Goal: Ask a question

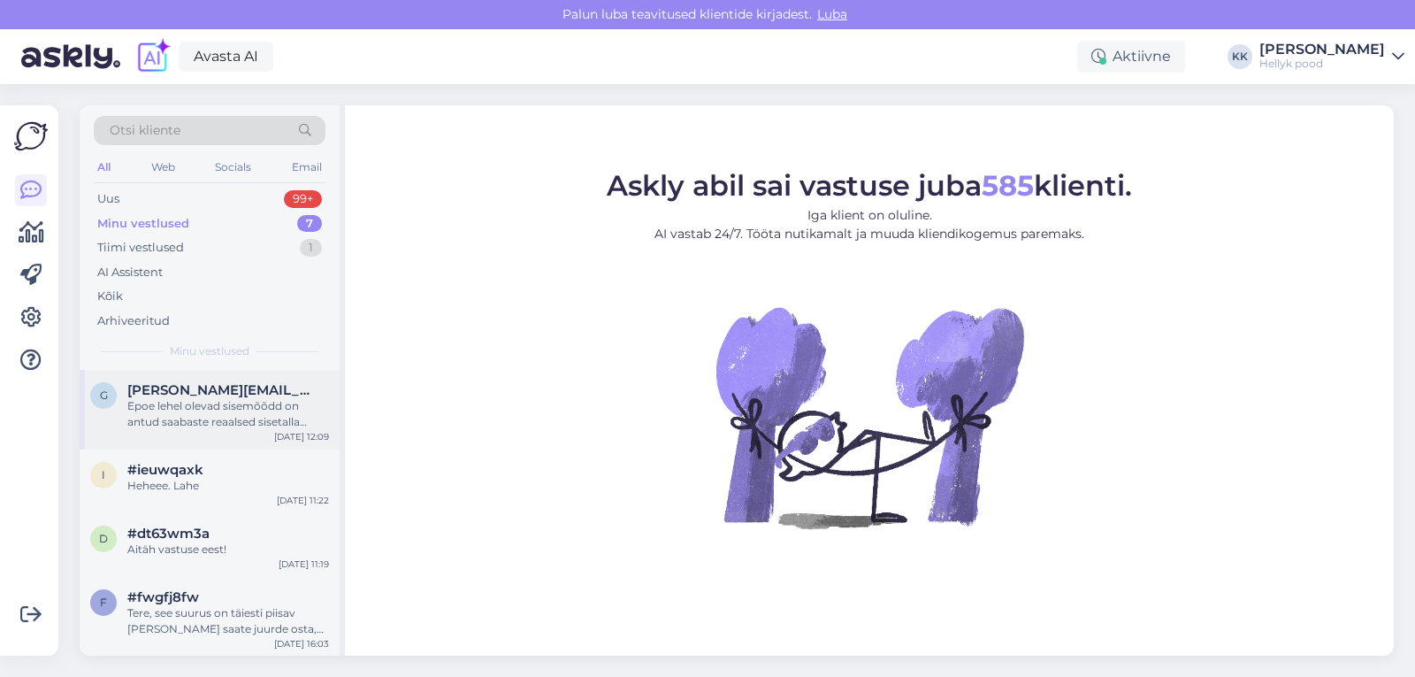
click at [207, 409] on div "Epoe lehel olevad sisemõõdd on antud saabaste reaalsed sisetalla mõõdud" at bounding box center [228, 414] width 202 height 32
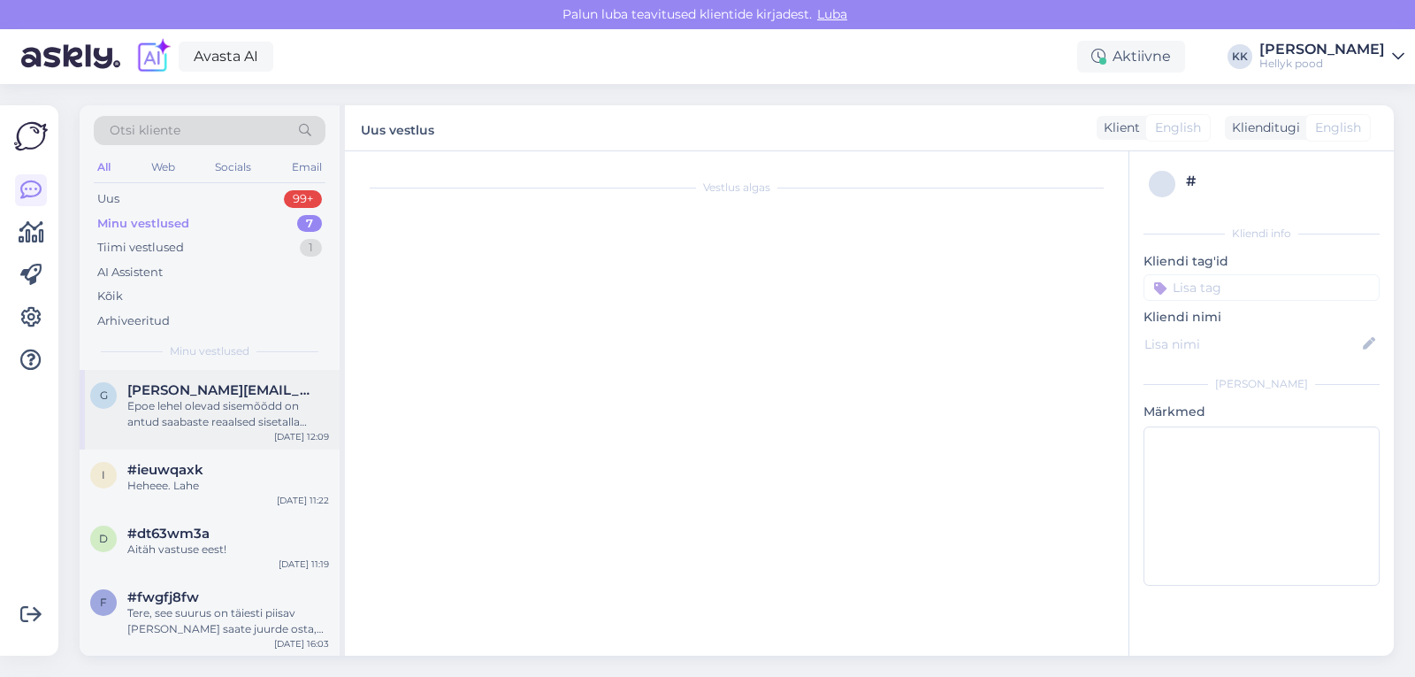
scroll to position [320, 0]
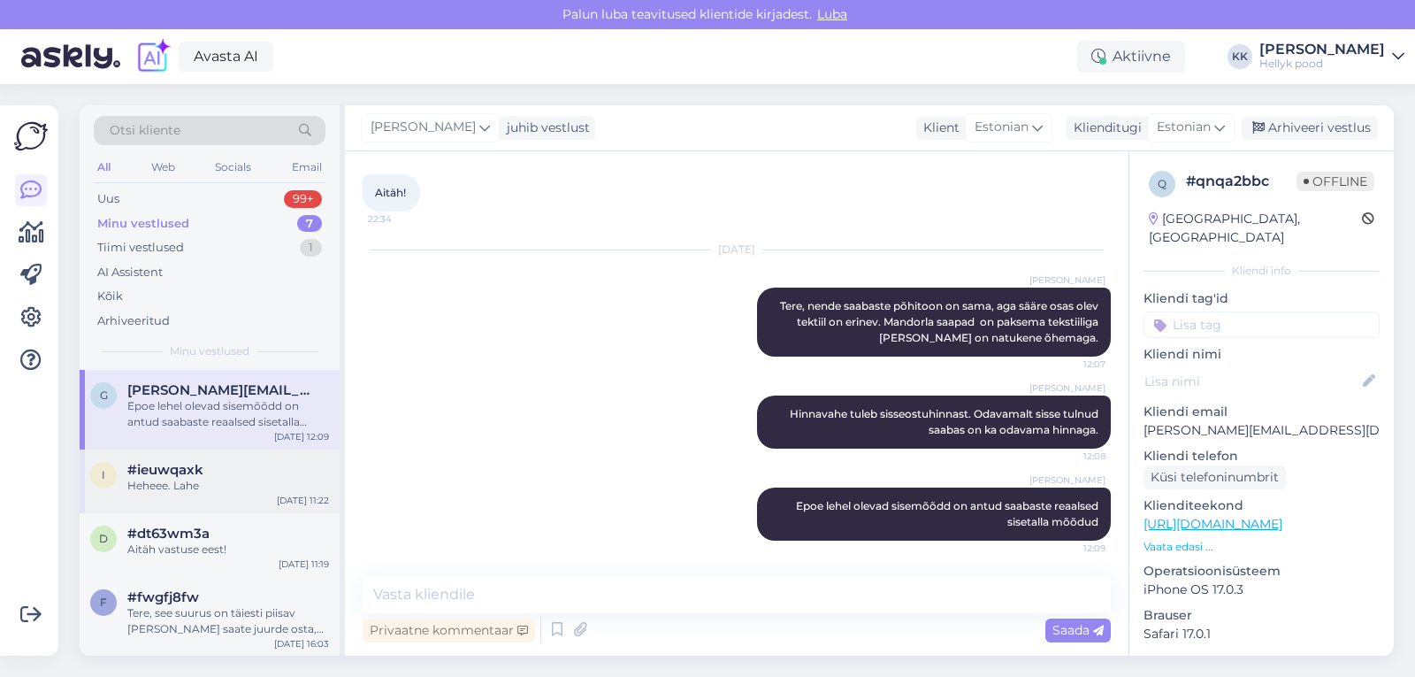
click at [148, 473] on span "#ieuwqaxk" at bounding box center [165, 470] width 76 height 16
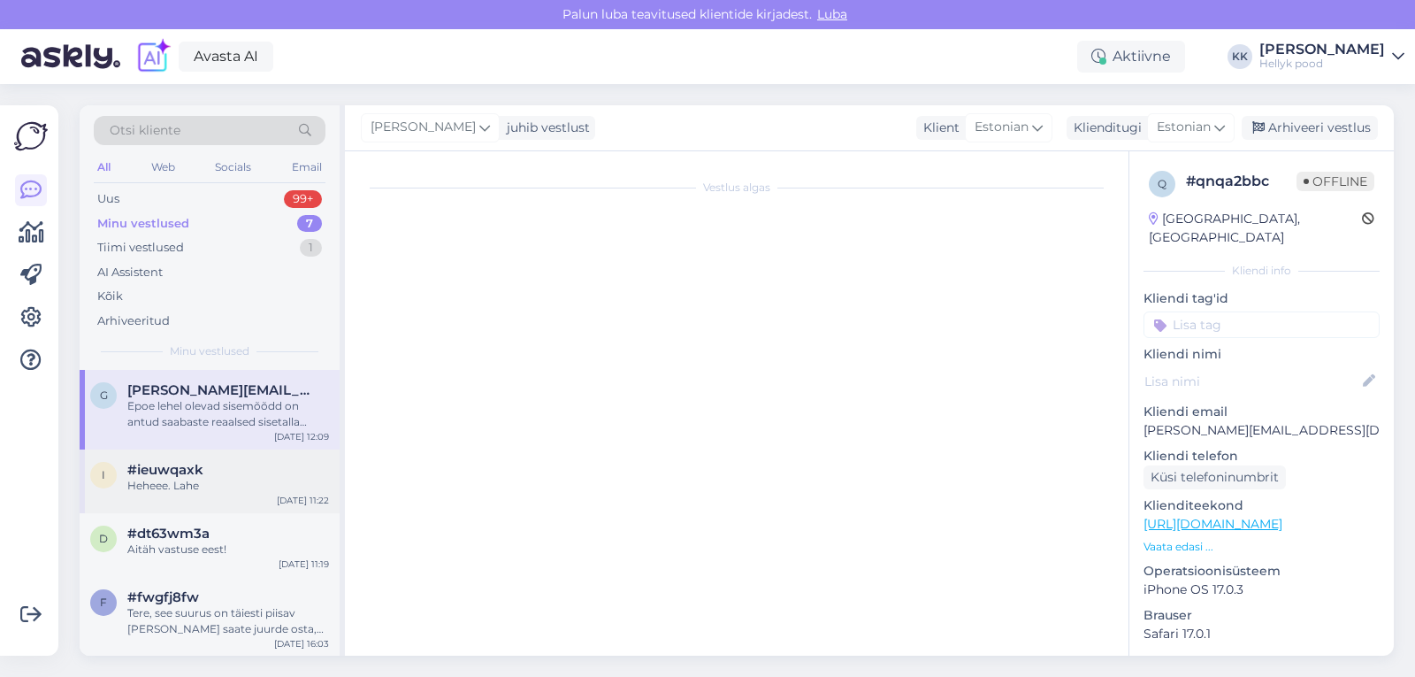
scroll to position [0, 0]
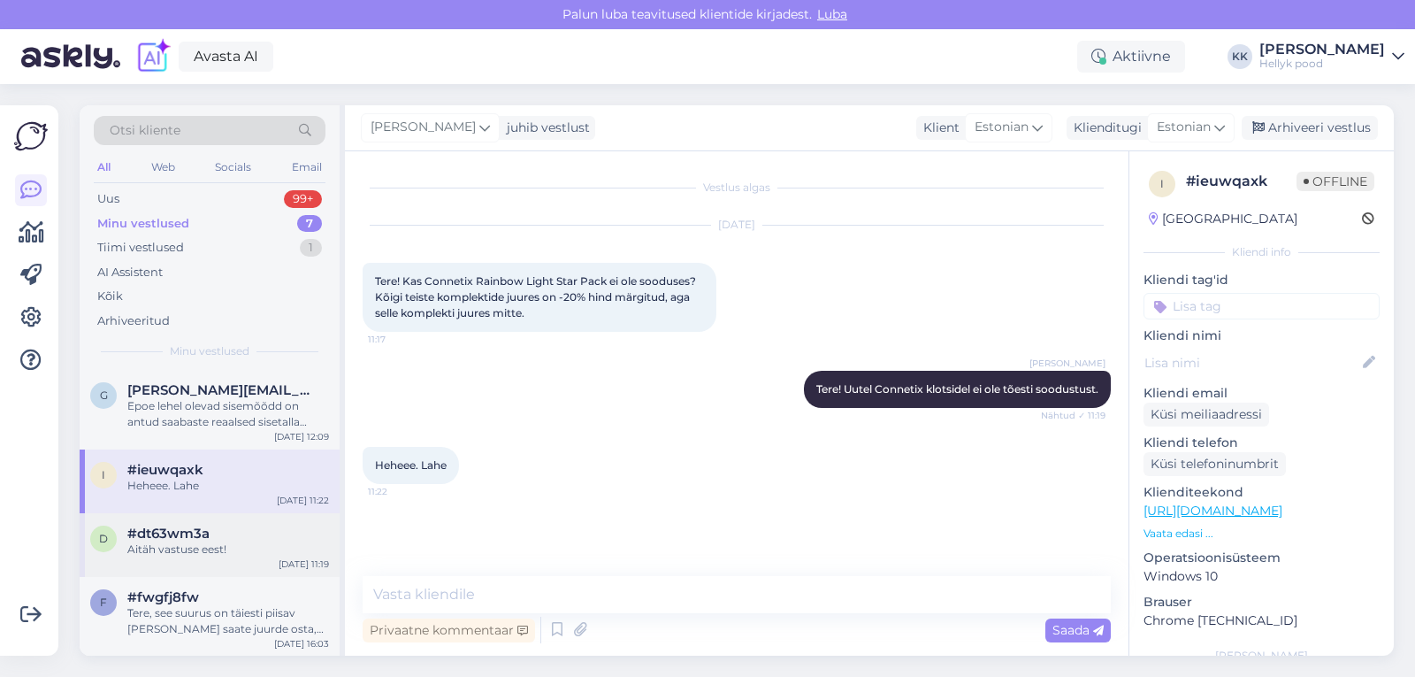
click at [161, 532] on span "#dt63wm3a" at bounding box center [168, 533] width 82 height 16
